Goal: Transaction & Acquisition: Purchase product/service

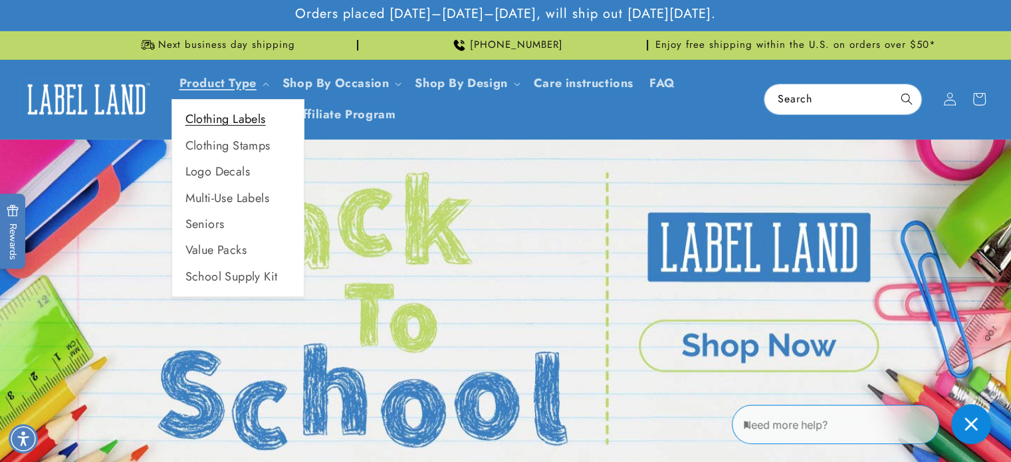
click at [228, 122] on link "Clothing Labels" at bounding box center [238, 119] width 132 height 26
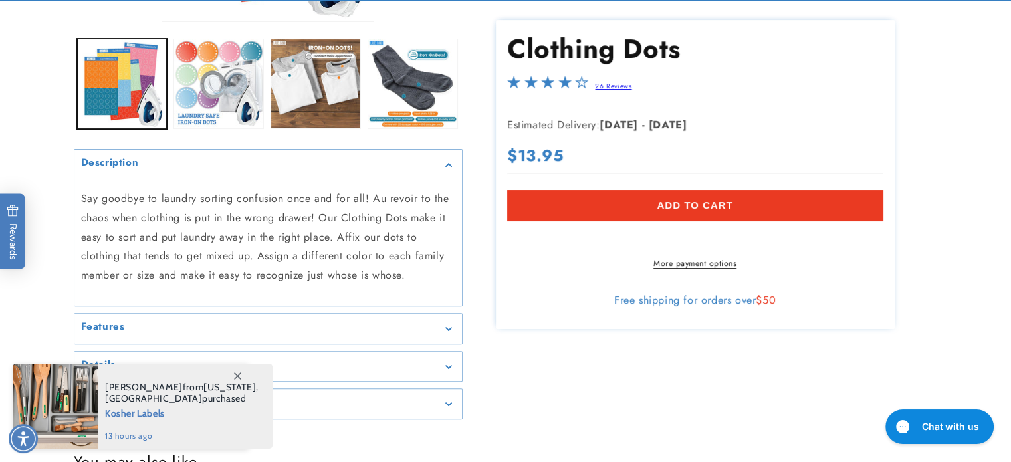
scroll to position [593, 0]
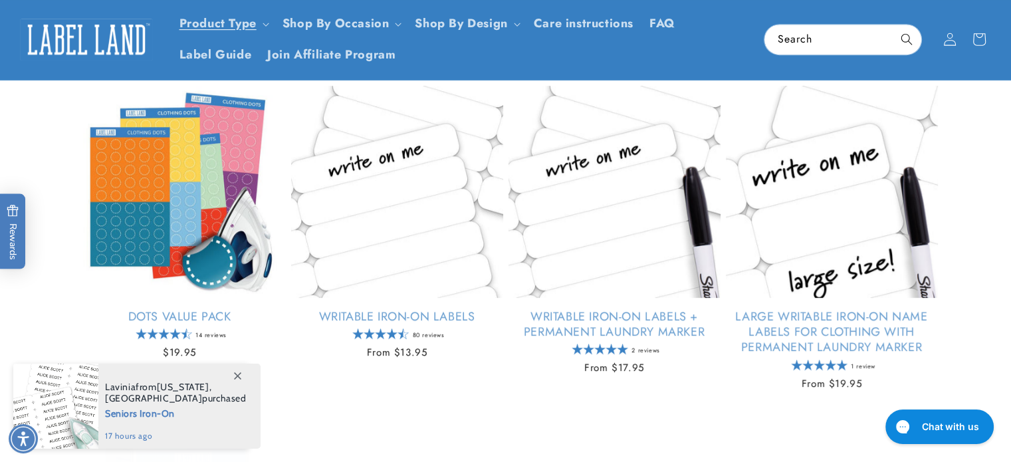
scroll to position [415, 0]
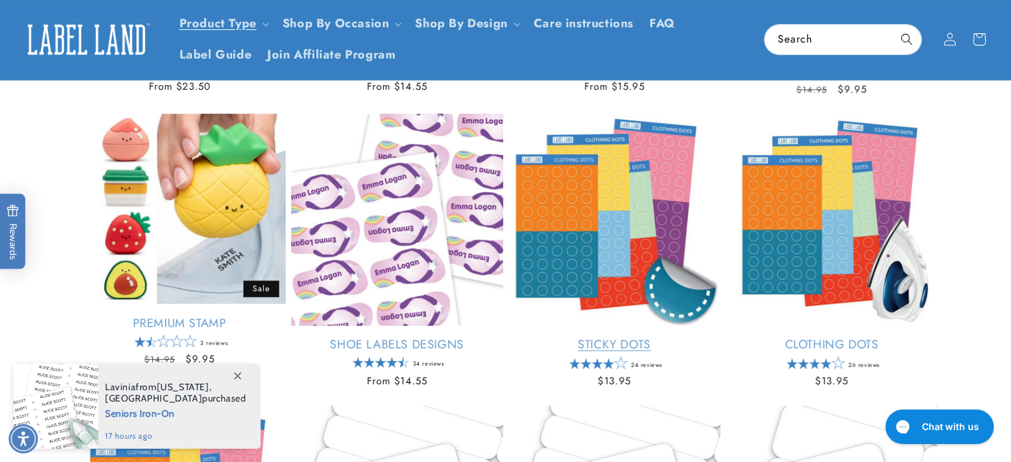
click at [592, 337] on link "Sticky Dots" at bounding box center [615, 344] width 212 height 15
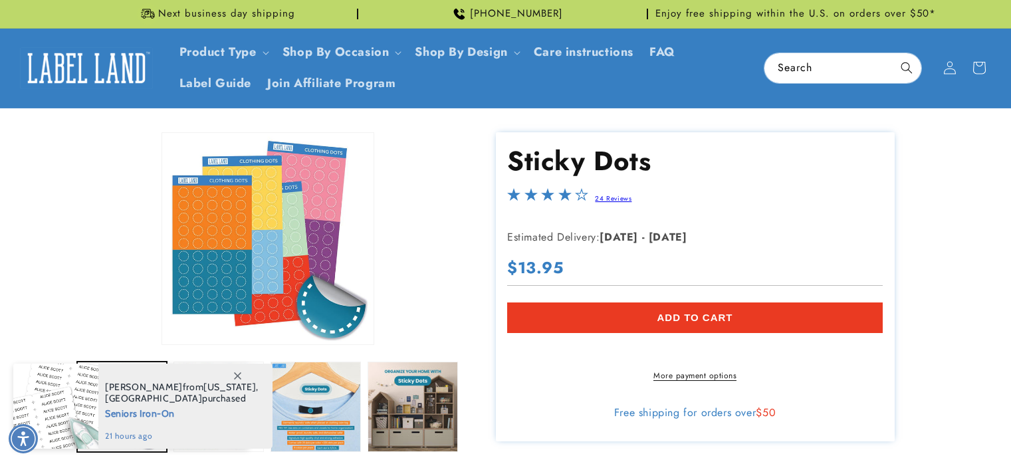
scroll to position [449, 0]
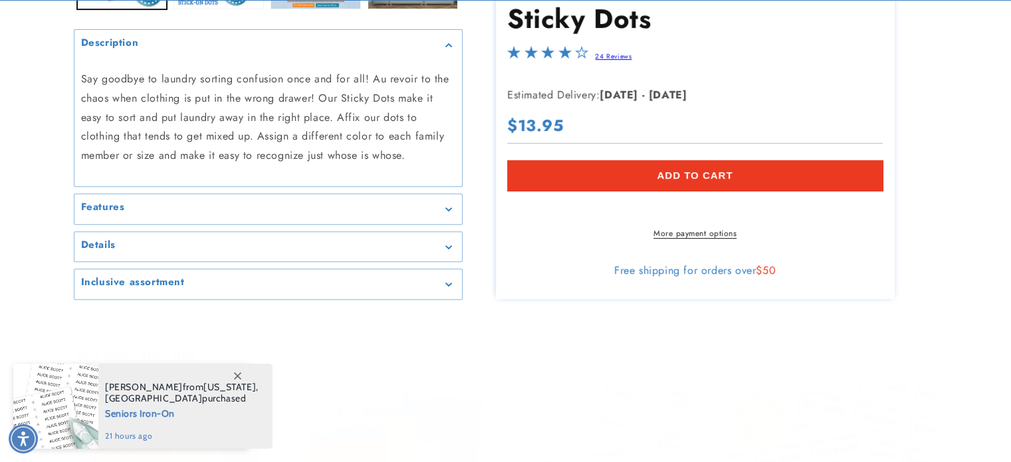
click at [130, 221] on summary "Features" at bounding box center [268, 209] width 388 height 30
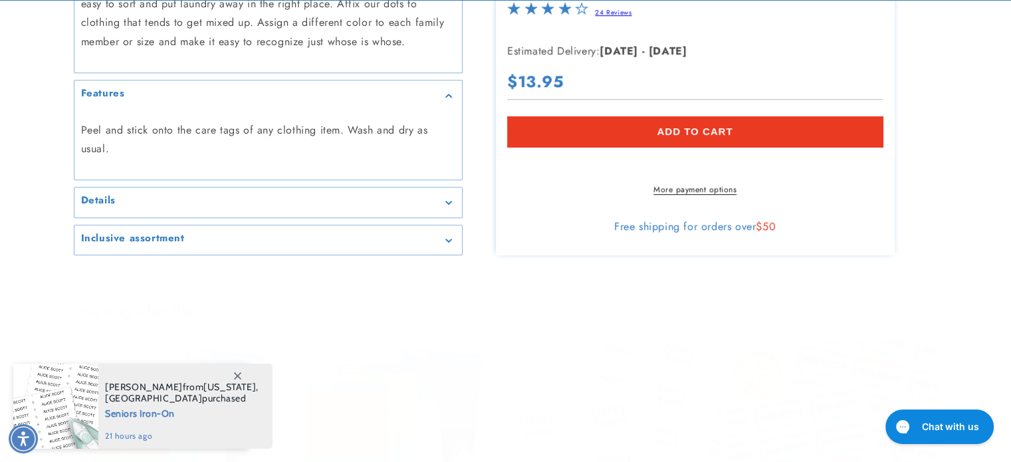
scroll to position [0, 0]
click at [128, 193] on summary "Details" at bounding box center [268, 202] width 388 height 30
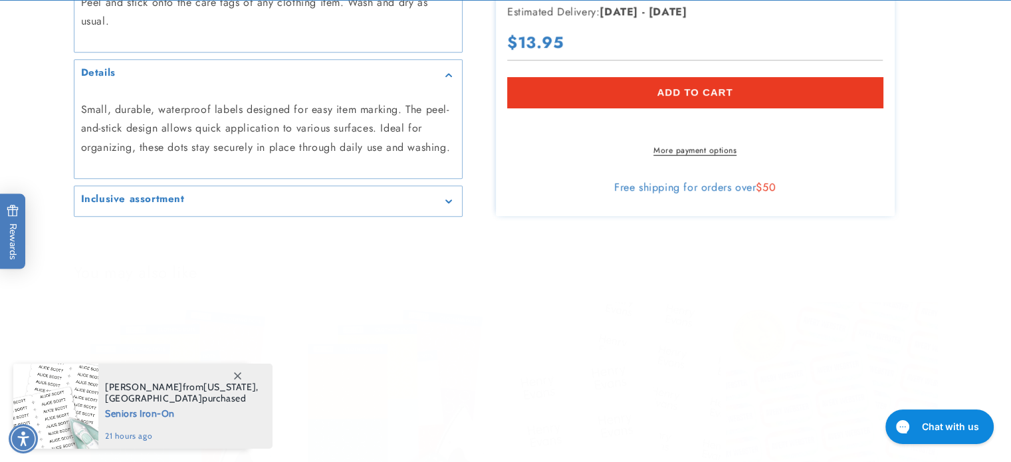
scroll to position [747, 0]
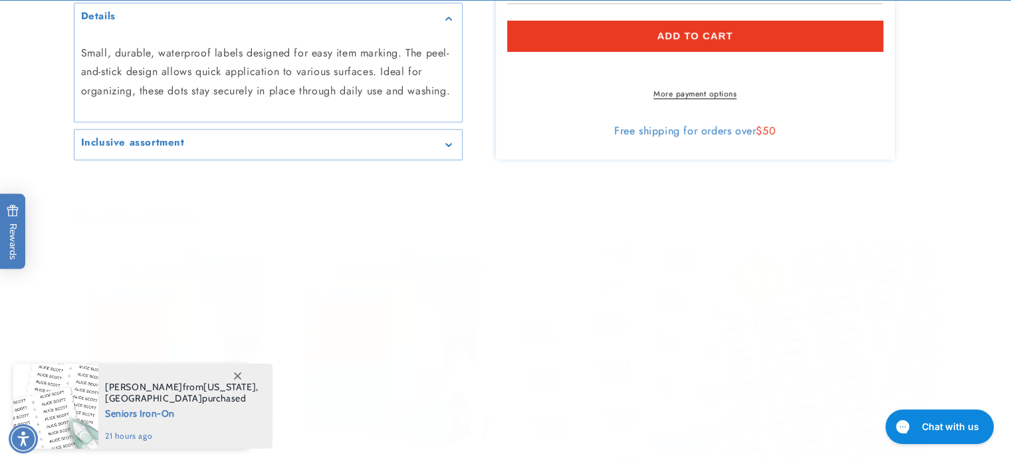
click at [160, 136] on h2 "Inclusive assortment" at bounding box center [133, 142] width 104 height 13
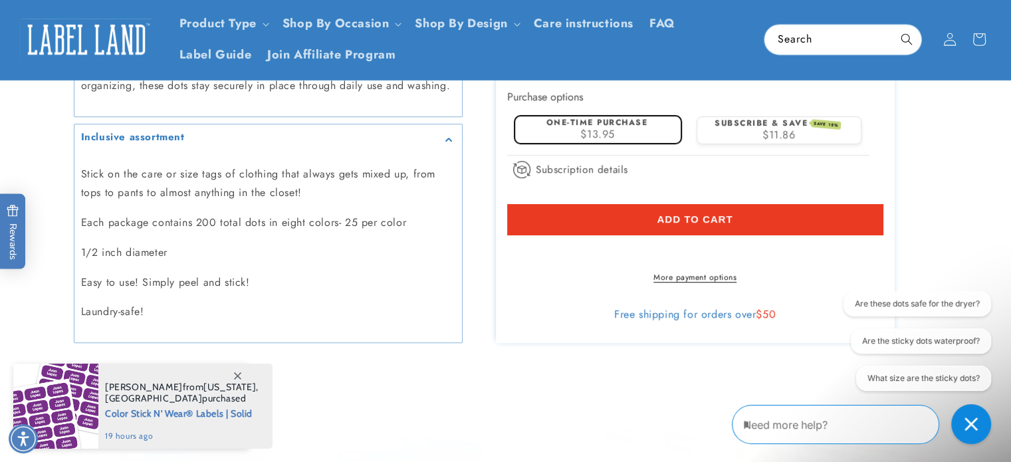
scroll to position [752, 0]
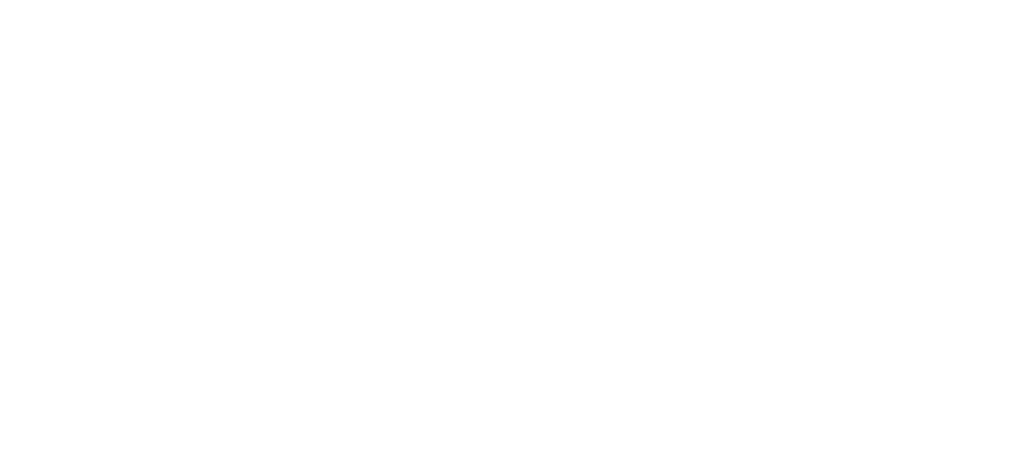
scroll to position [441, 0]
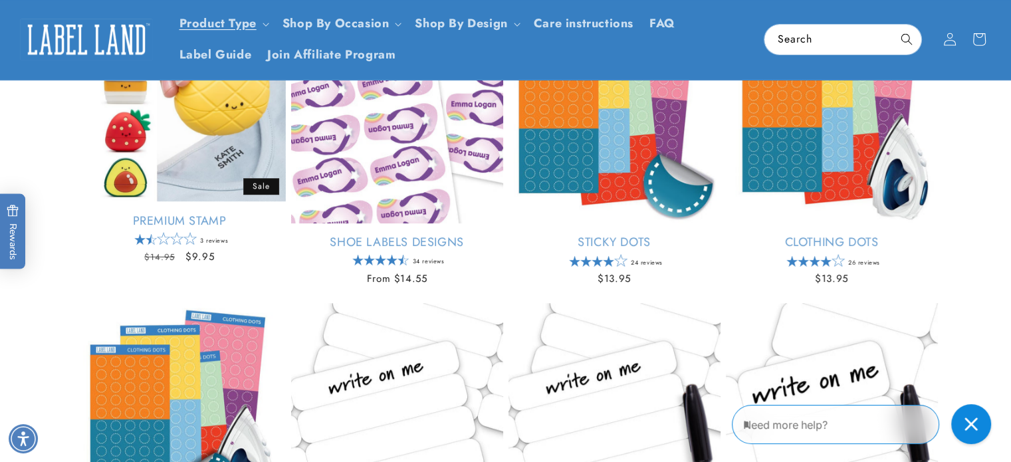
scroll to position [517, 0]
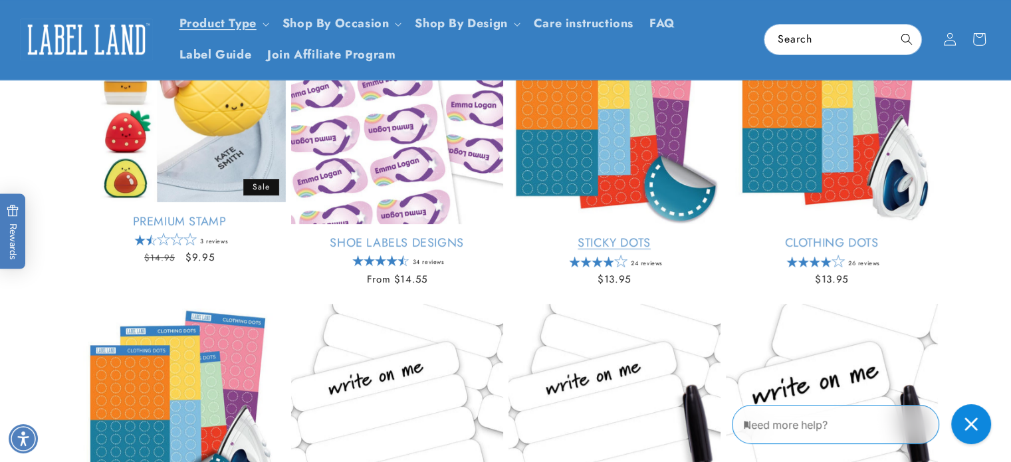
click at [659, 235] on link "Sticky Dots" at bounding box center [615, 242] width 212 height 15
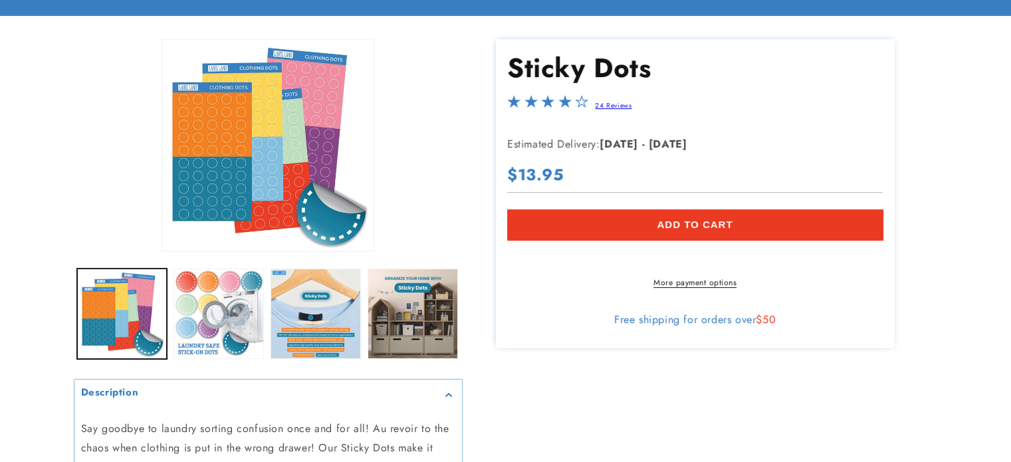
scroll to position [93, 0]
click at [638, 219] on button "Add to cart" at bounding box center [695, 224] width 376 height 31
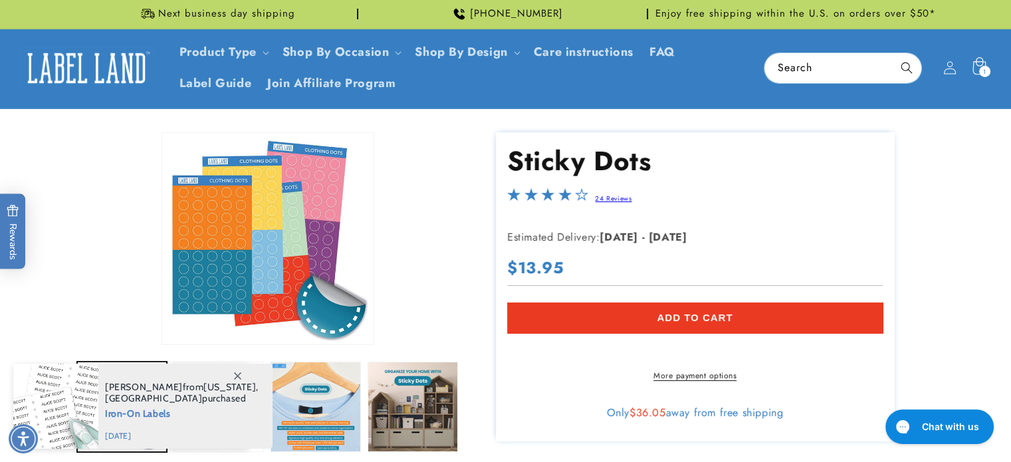
scroll to position [0, 0]
click at [979, 64] on icon at bounding box center [978, 68] width 31 height 31
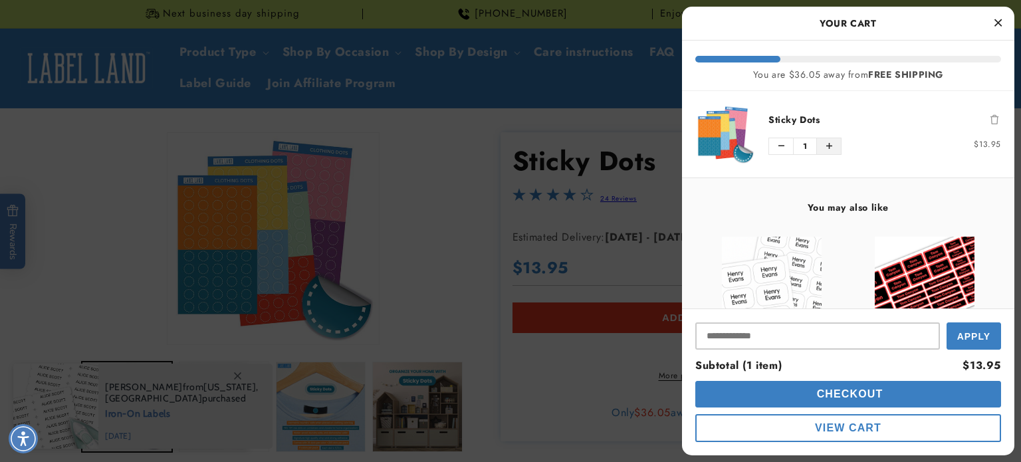
click at [838, 143] on button "Increase quantity of Sticky Dots" at bounding box center [829, 146] width 24 height 16
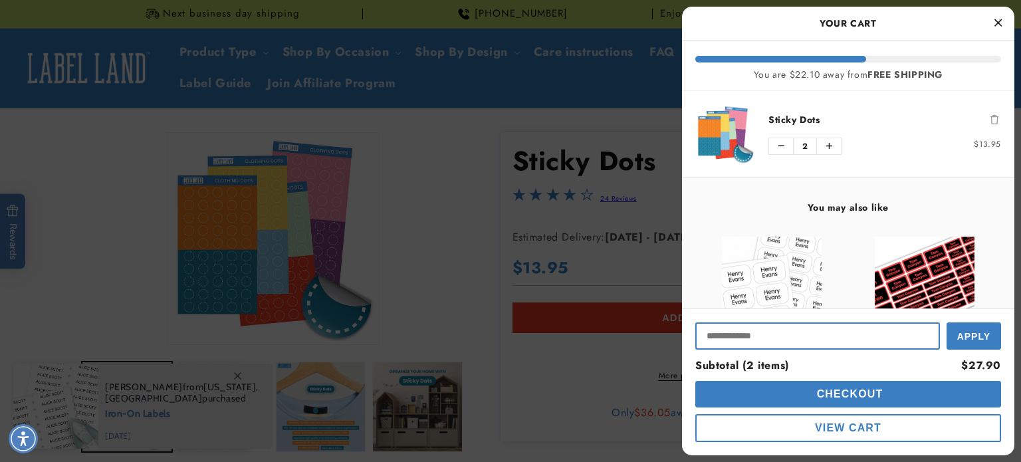
click at [916, 338] on input "Input Discount" at bounding box center [817, 335] width 245 height 27
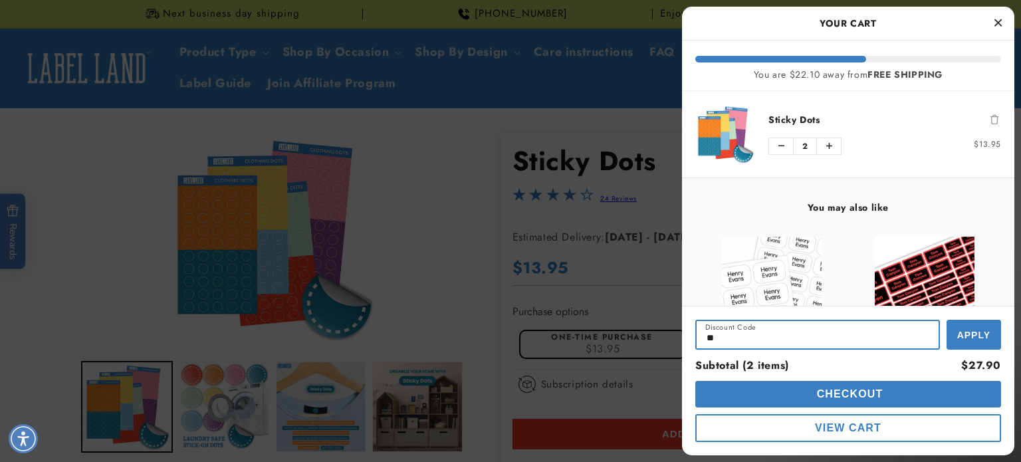
type input "*"
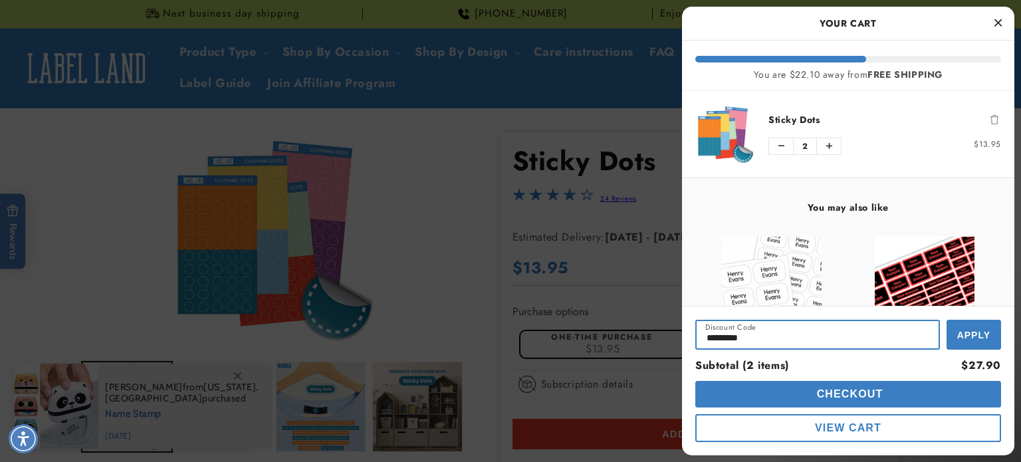
type input "*********"
click at [989, 326] on button "Apply" at bounding box center [974, 335] width 55 height 30
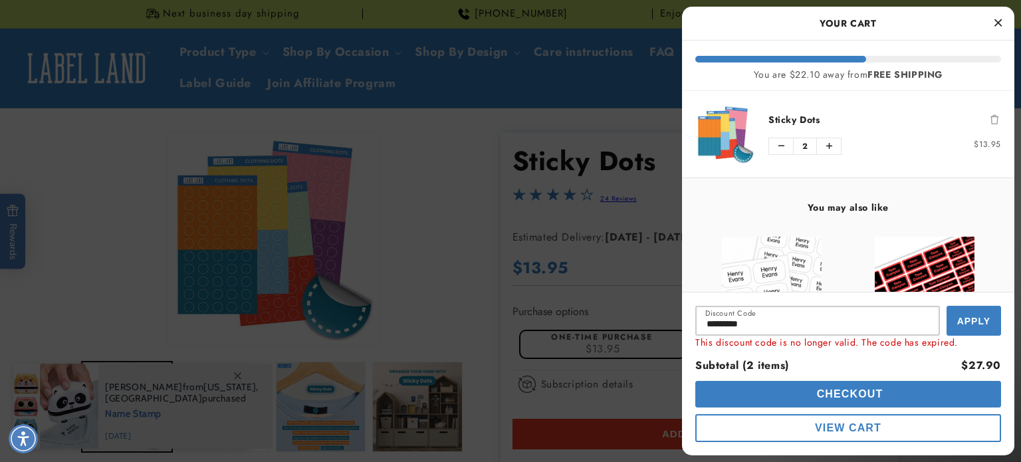
click at [806, 388] on button "Checkout" at bounding box center [848, 394] width 306 height 27
